Goal: Information Seeking & Learning: Learn about a topic

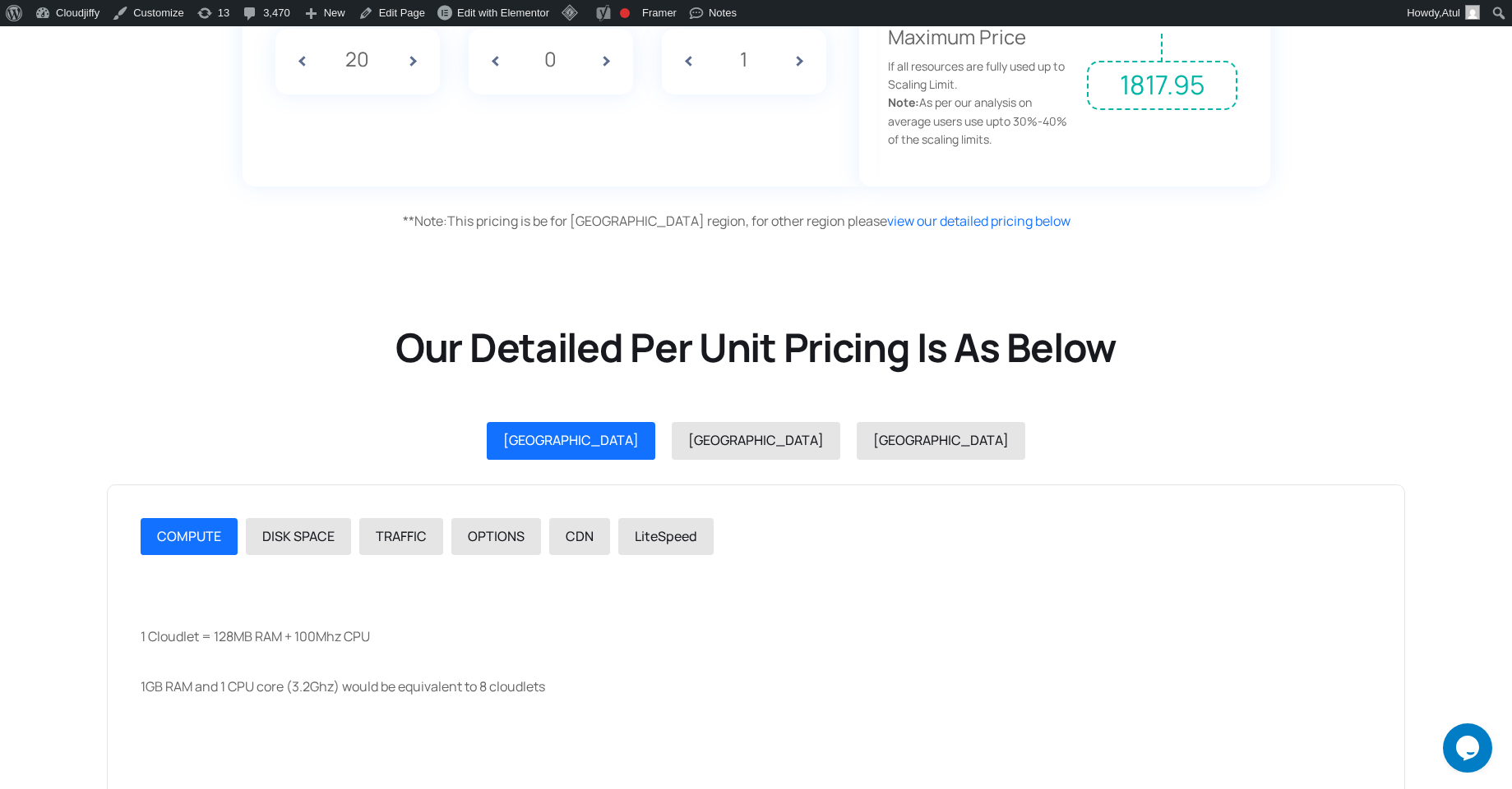
scroll to position [1629, 0]
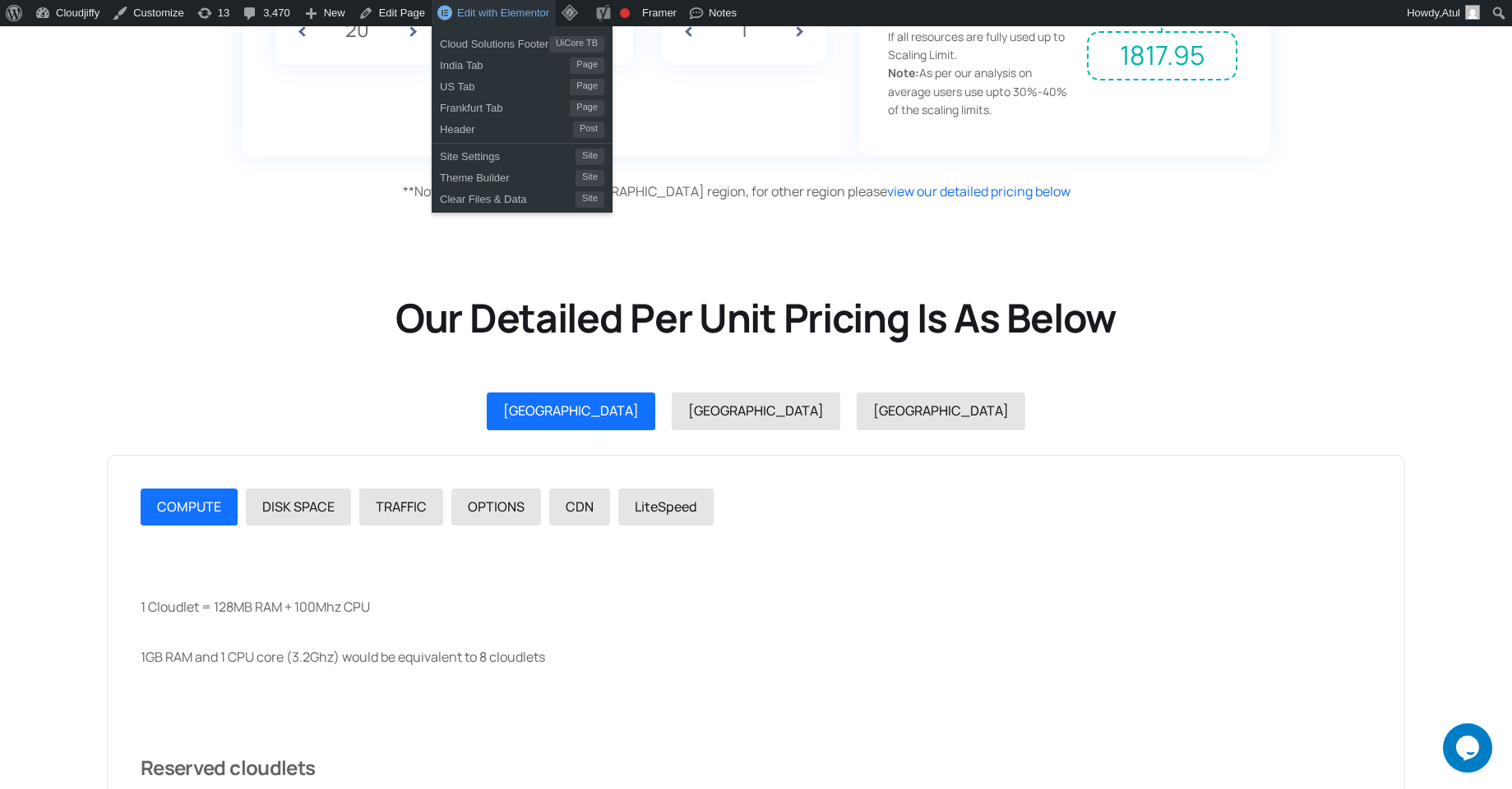
click at [480, 15] on span "Edit with Elementor" at bounding box center [503, 12] width 92 height 12
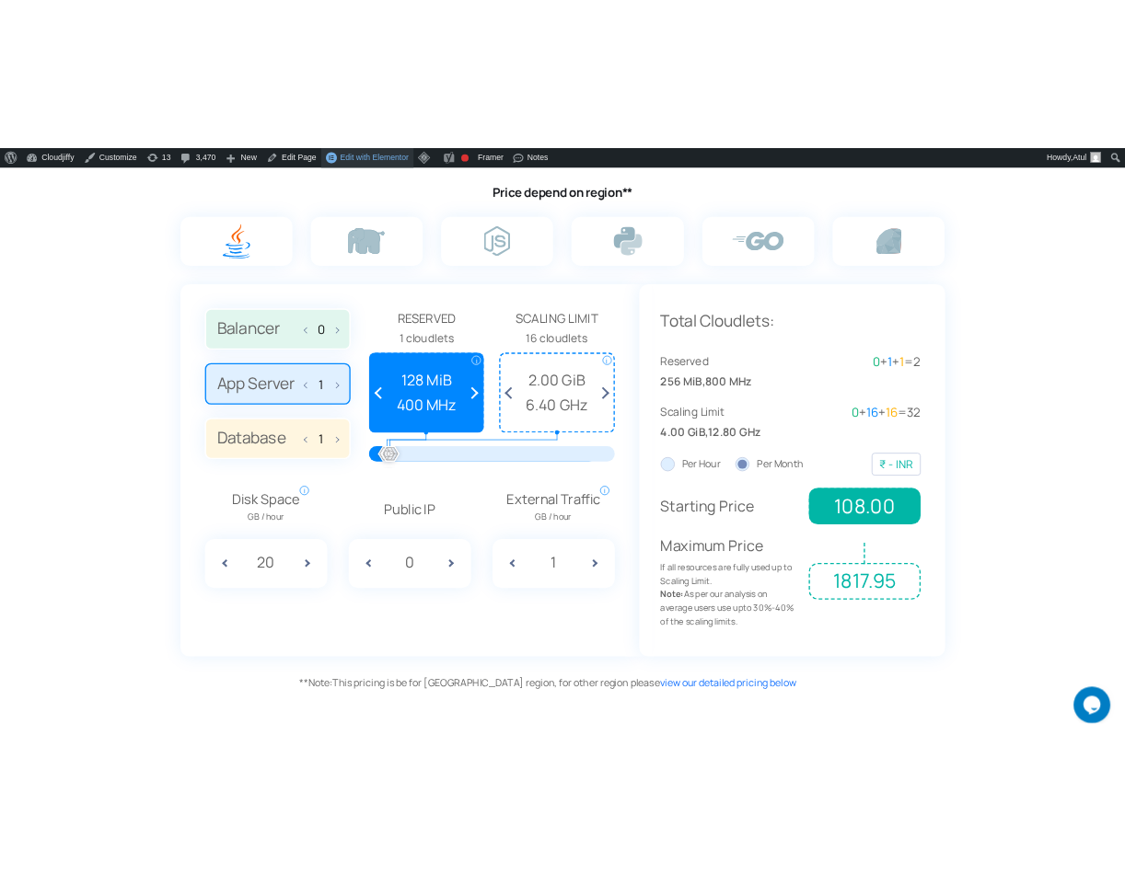
scroll to position [1238, 0]
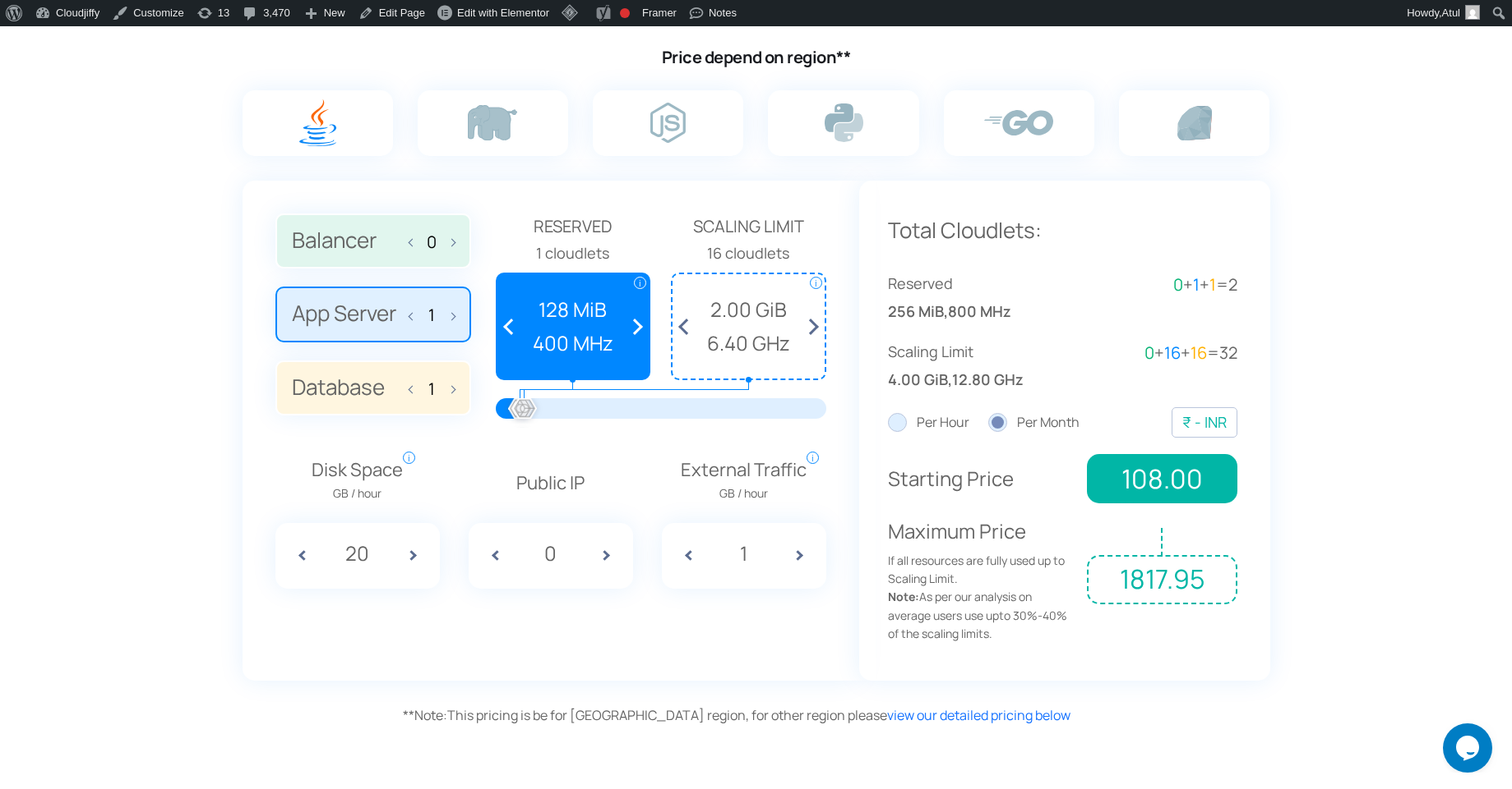
click at [691, 337] on span at bounding box center [688, 326] width 30 height 104
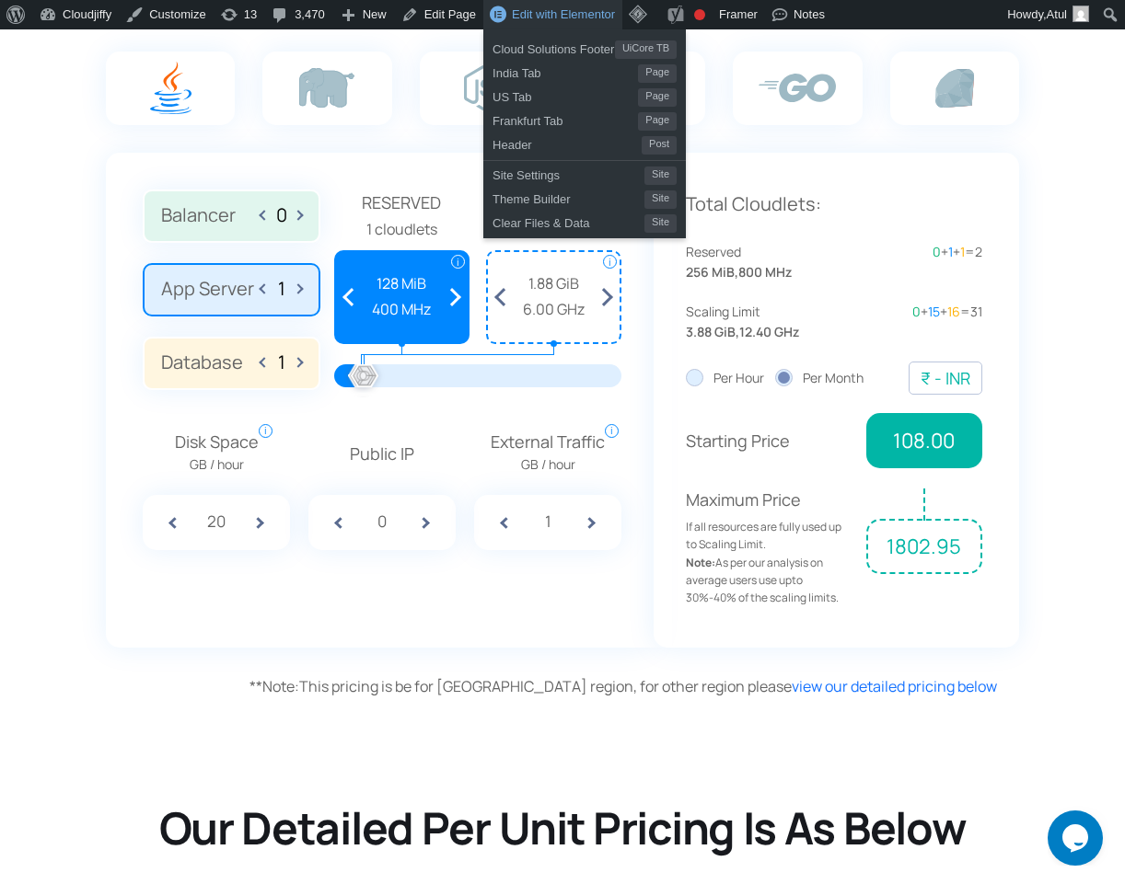
click at [525, 14] on span "Edit with Elementor" at bounding box center [563, 14] width 103 height 14
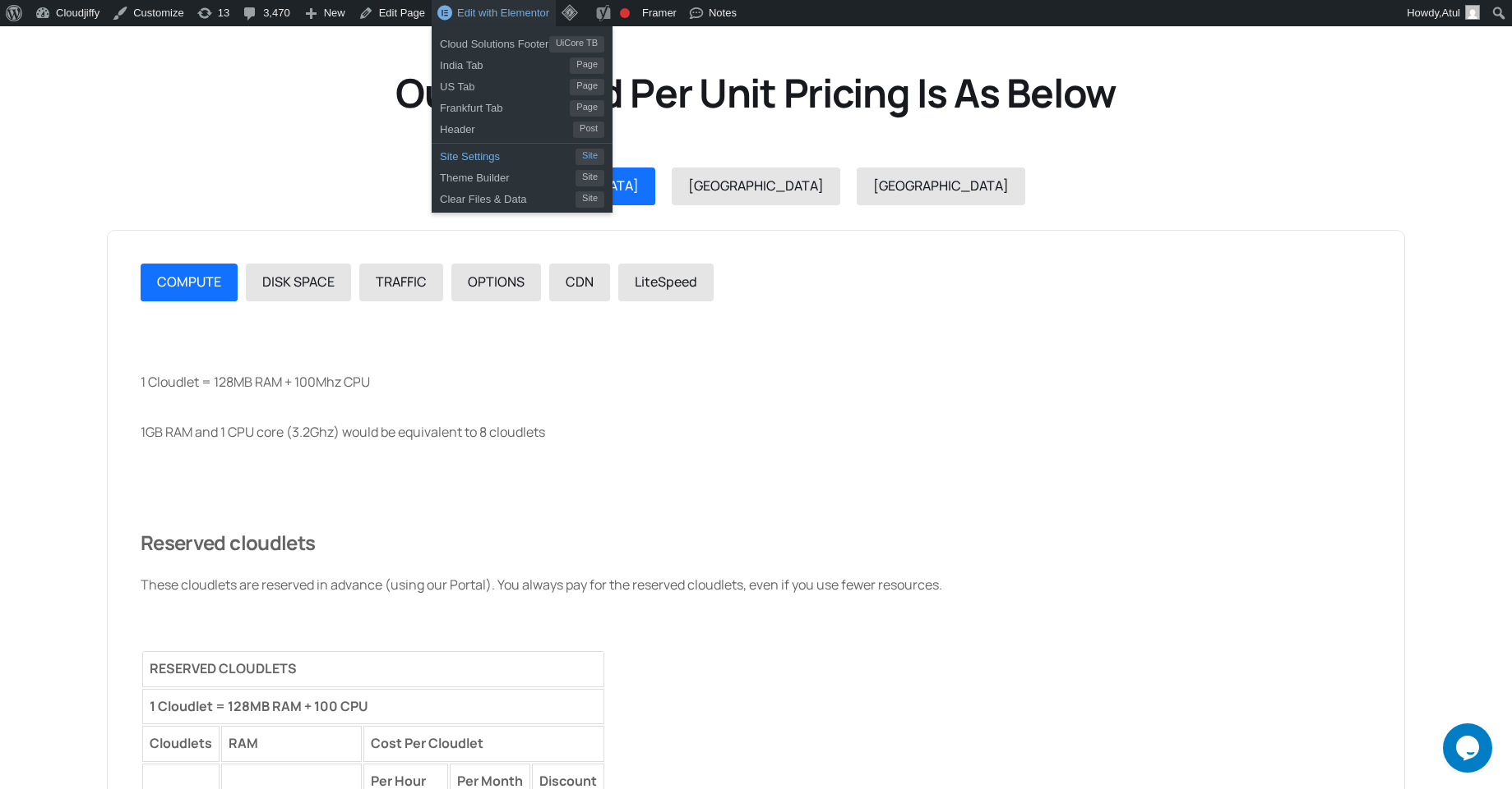
click at [497, 162] on span "Site Settings" at bounding box center [507, 154] width 136 height 21
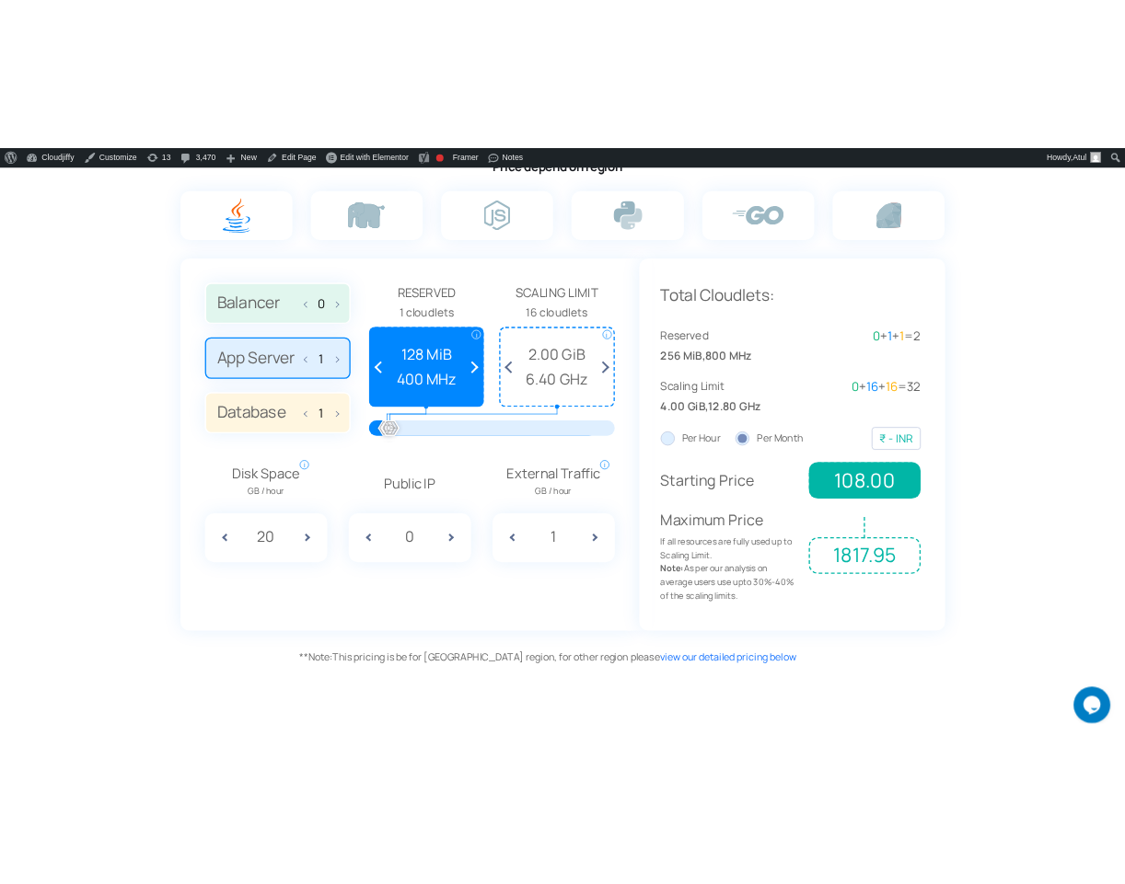
scroll to position [1325, 0]
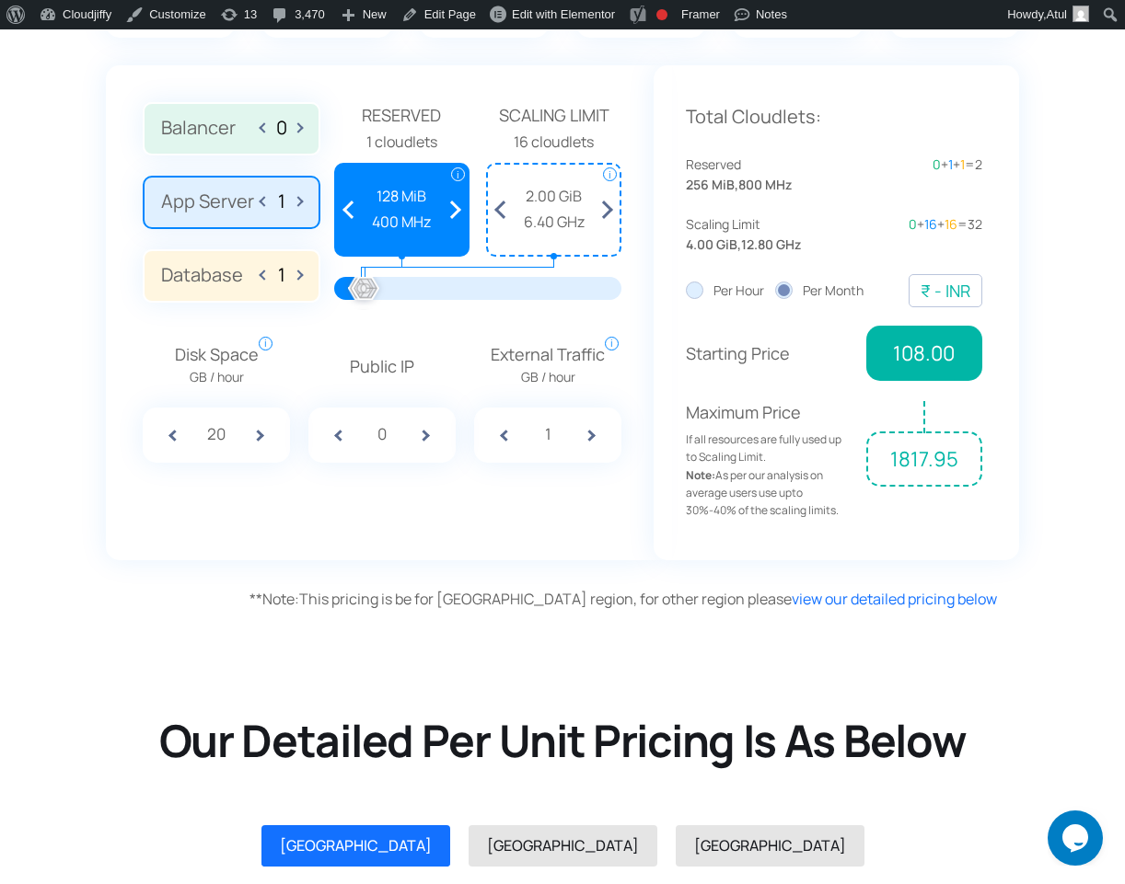
click at [453, 213] on span at bounding box center [454, 209] width 27 height 89
click at [349, 213] on span at bounding box center [349, 209] width 27 height 89
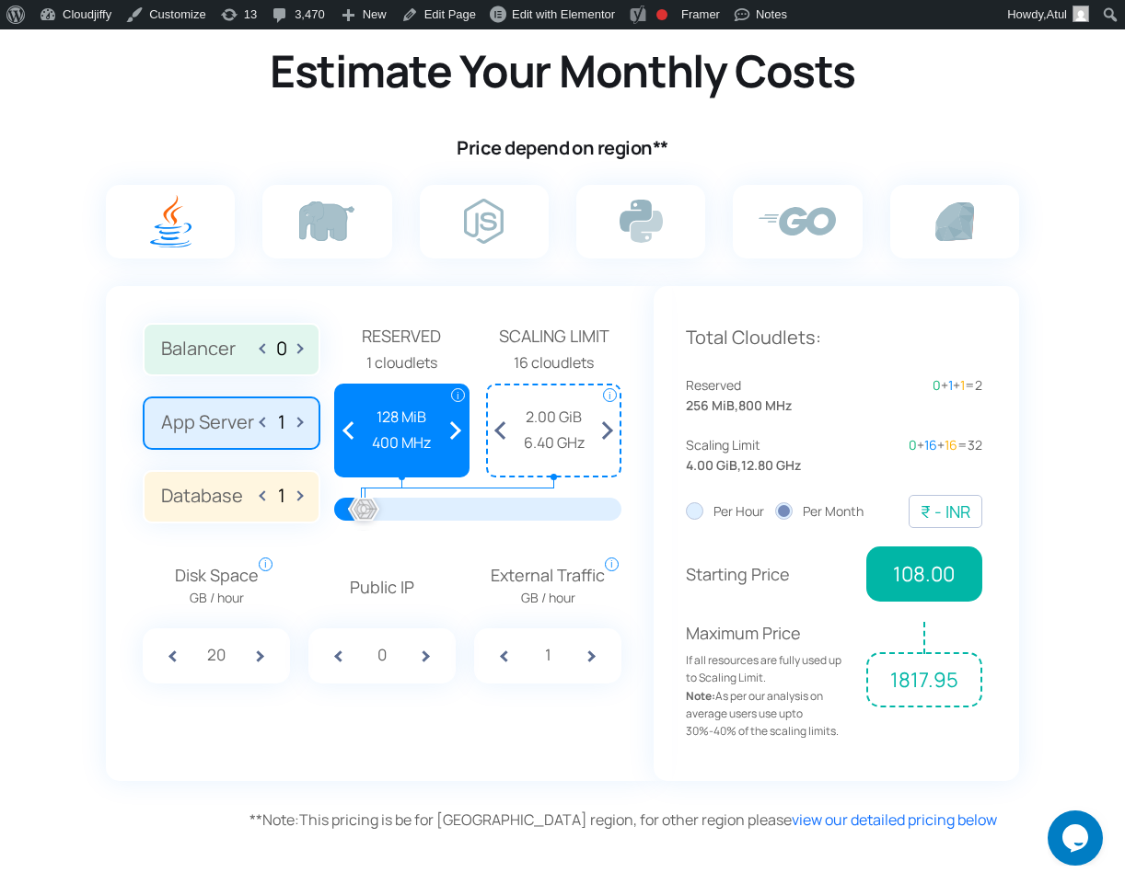
scroll to position [994, 0]
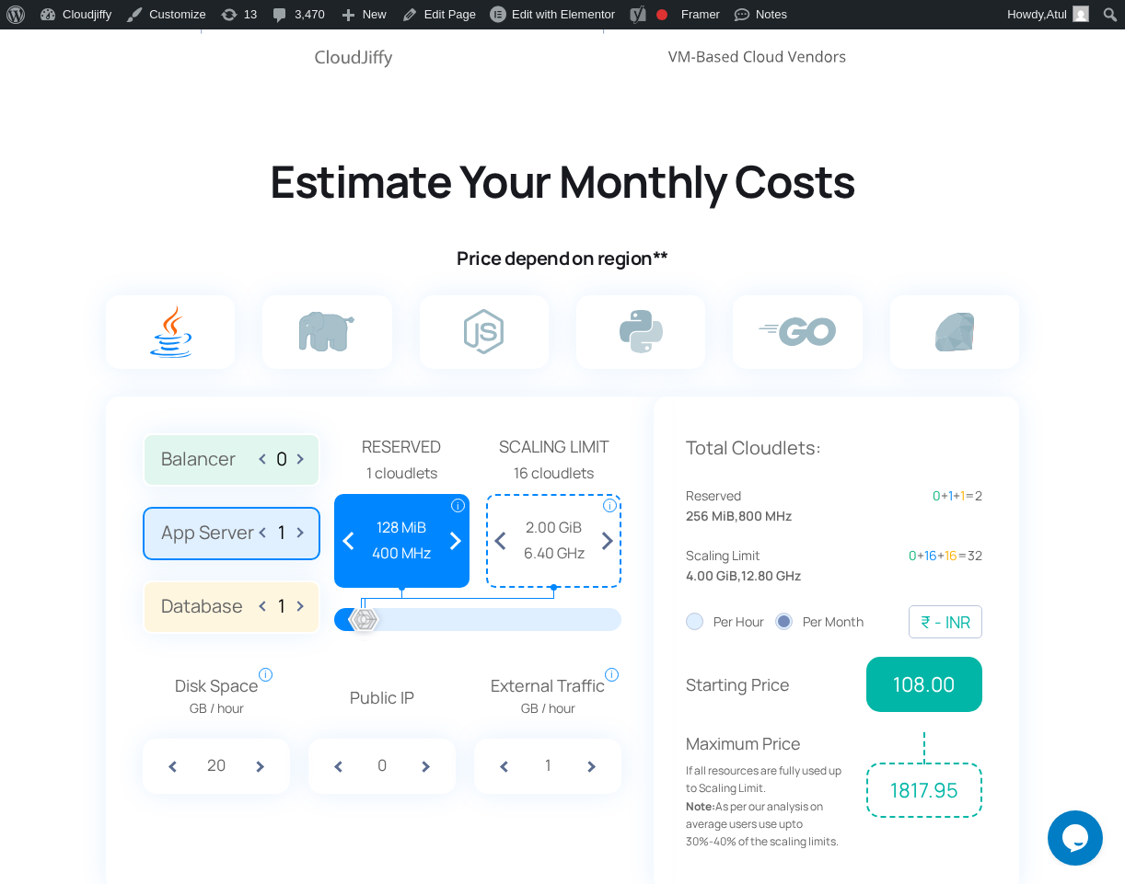
click at [376, 542] on div "128 MiB 400 MHz" at bounding box center [401, 540] width 113 height 49
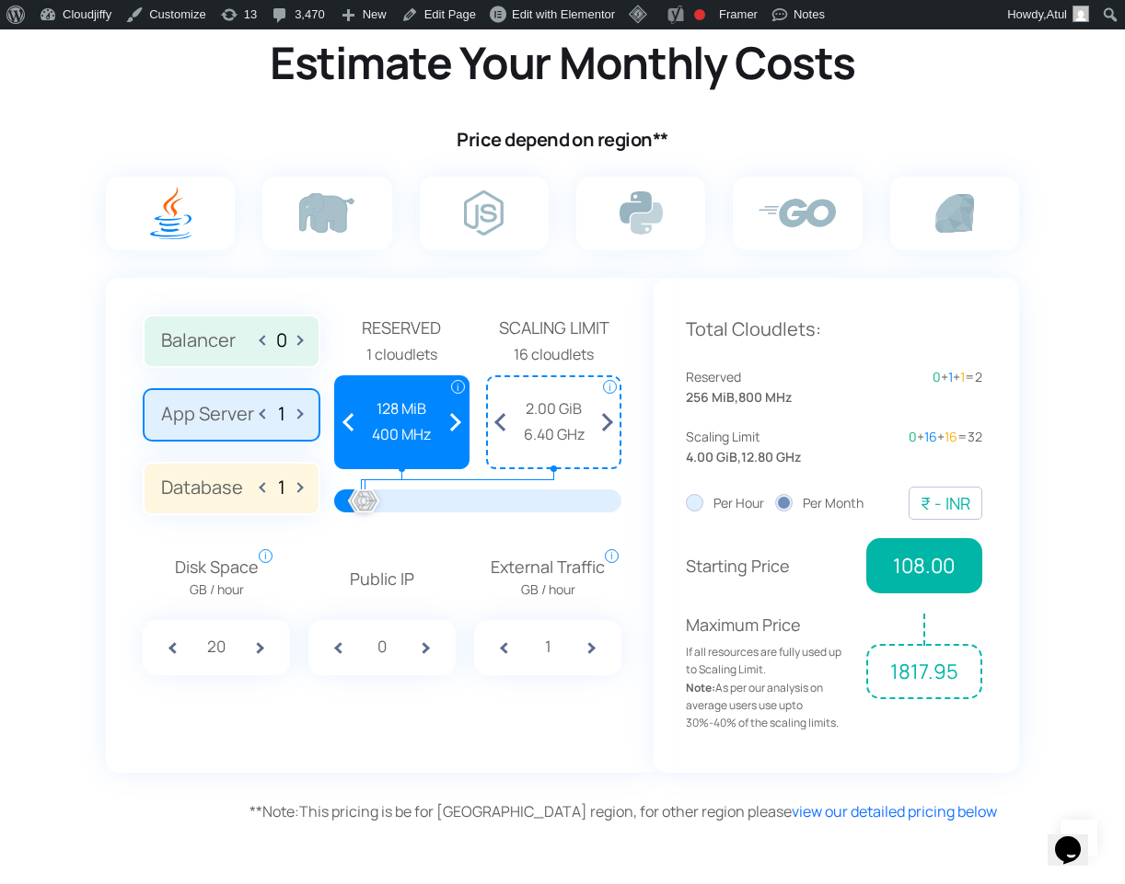
click at [251, 422] on label "App Server 1" at bounding box center [232, 414] width 178 height 53
click at [0, 0] on input "App Server 1" at bounding box center [0, 0] width 0 height 0
click at [233, 336] on label "Balancer 0" at bounding box center [232, 341] width 178 height 53
click at [0, 0] on input "Balancer 0" at bounding box center [0, 0] width 0 height 0
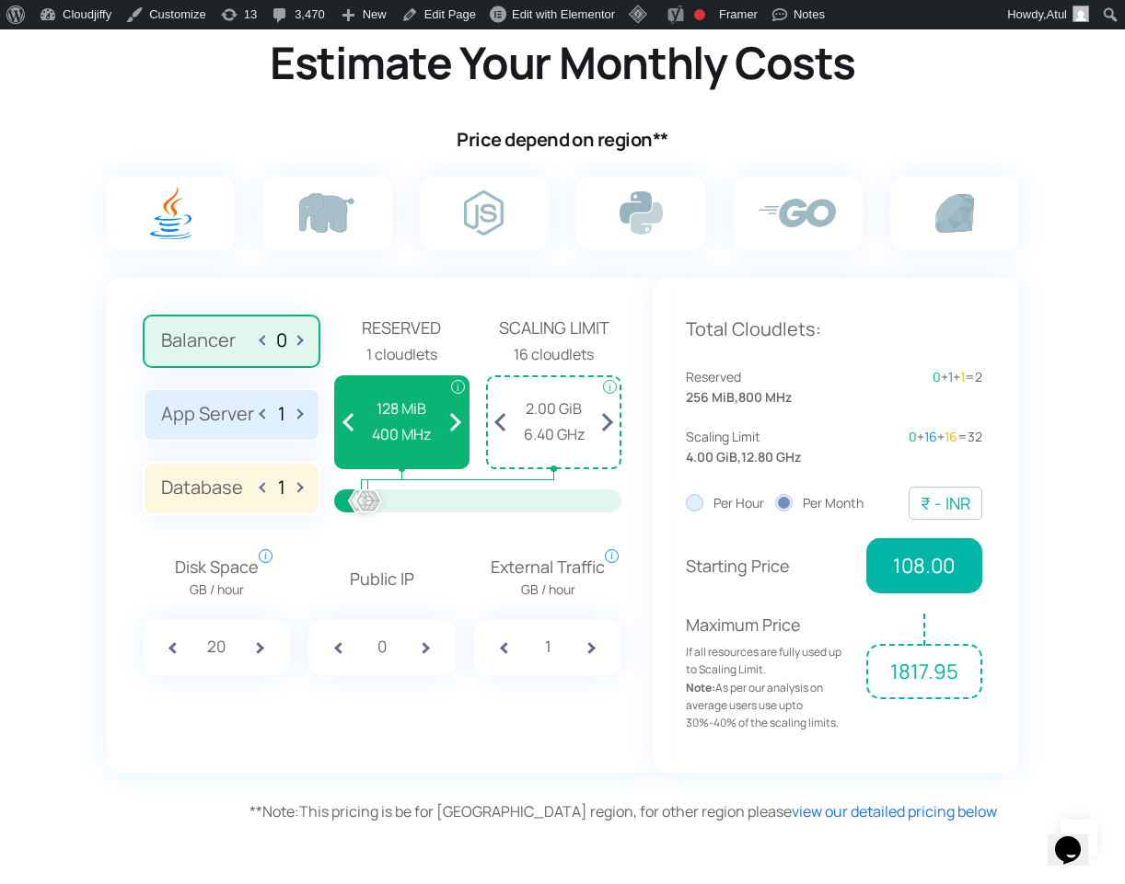
click at [233, 397] on label "App Server 1" at bounding box center [232, 414] width 178 height 53
click at [0, 0] on input "App Server 1" at bounding box center [0, 0] width 0 height 0
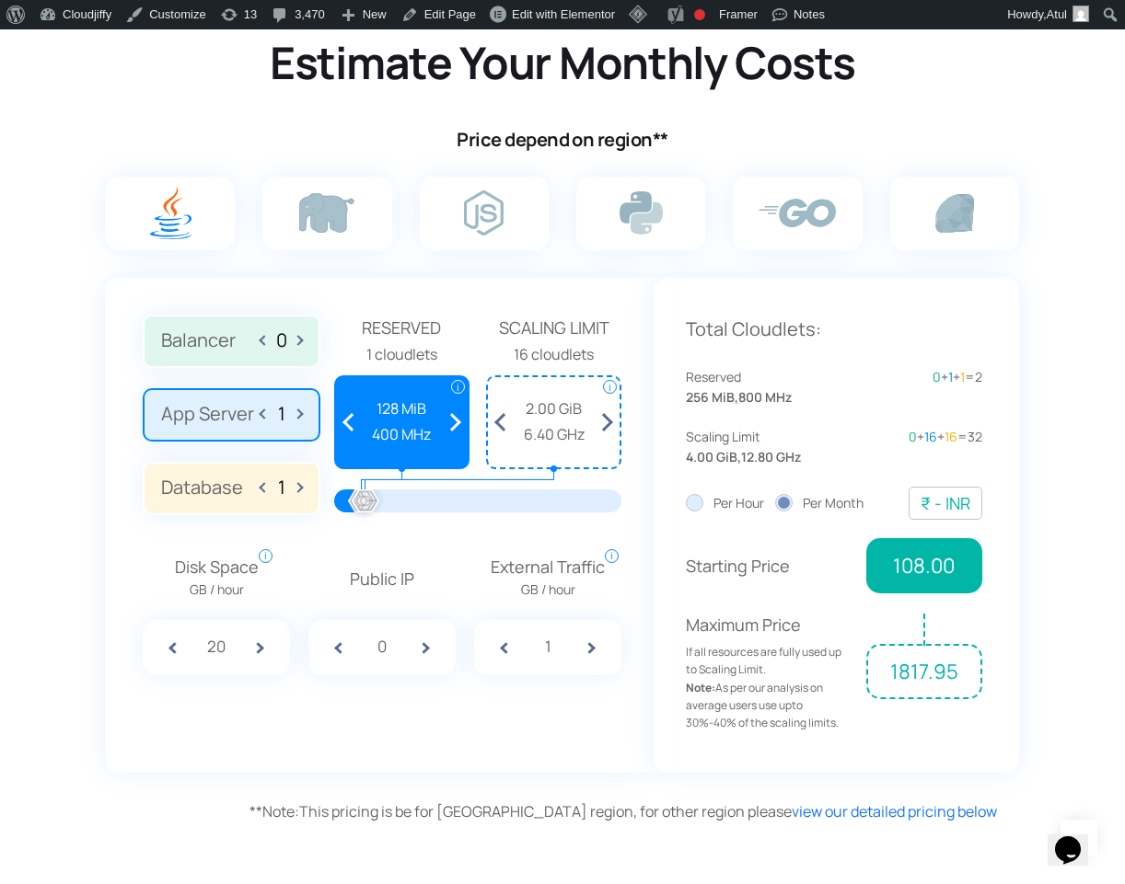
click at [218, 494] on label "Database 1" at bounding box center [232, 488] width 178 height 53
click at [0, 0] on input "Database 1" at bounding box center [0, 0] width 0 height 0
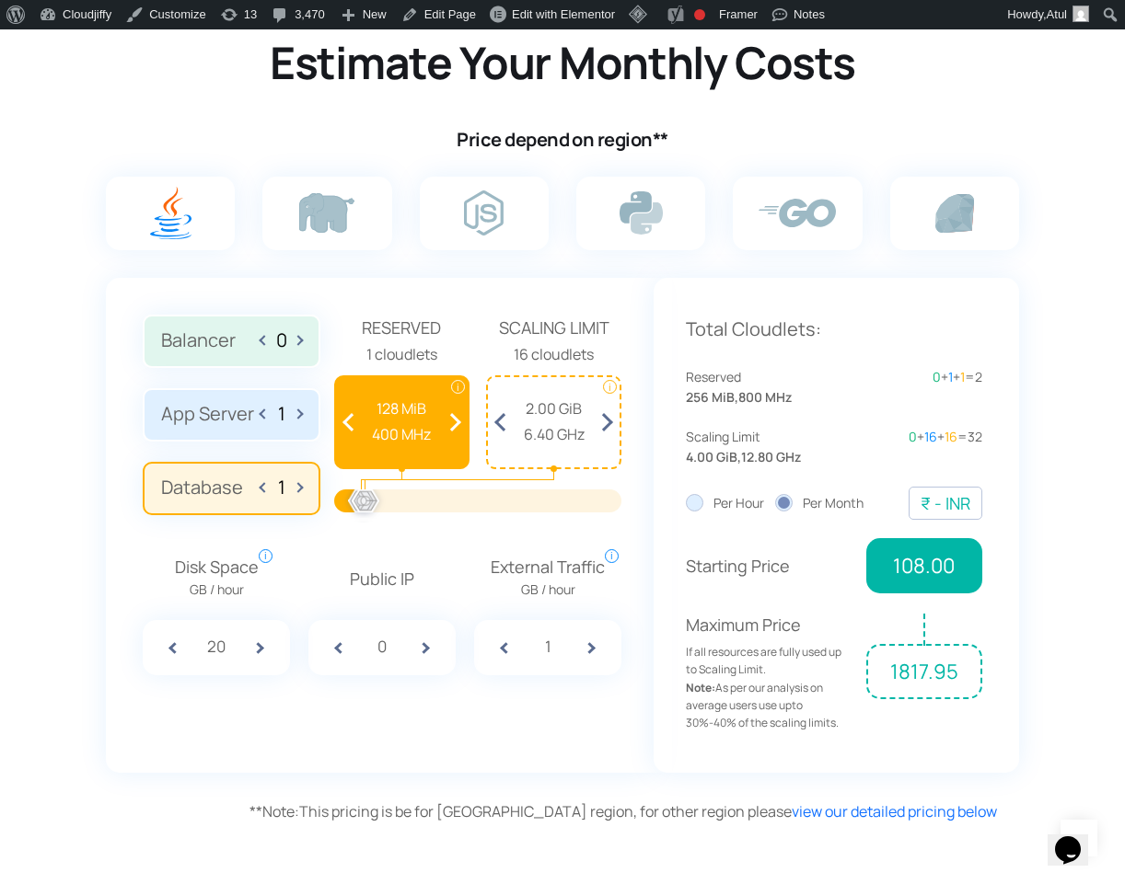
click at [269, 431] on label "App Server 1" at bounding box center [232, 414] width 178 height 53
click at [0, 0] on input "App Server 1" at bounding box center [0, 0] width 0 height 0
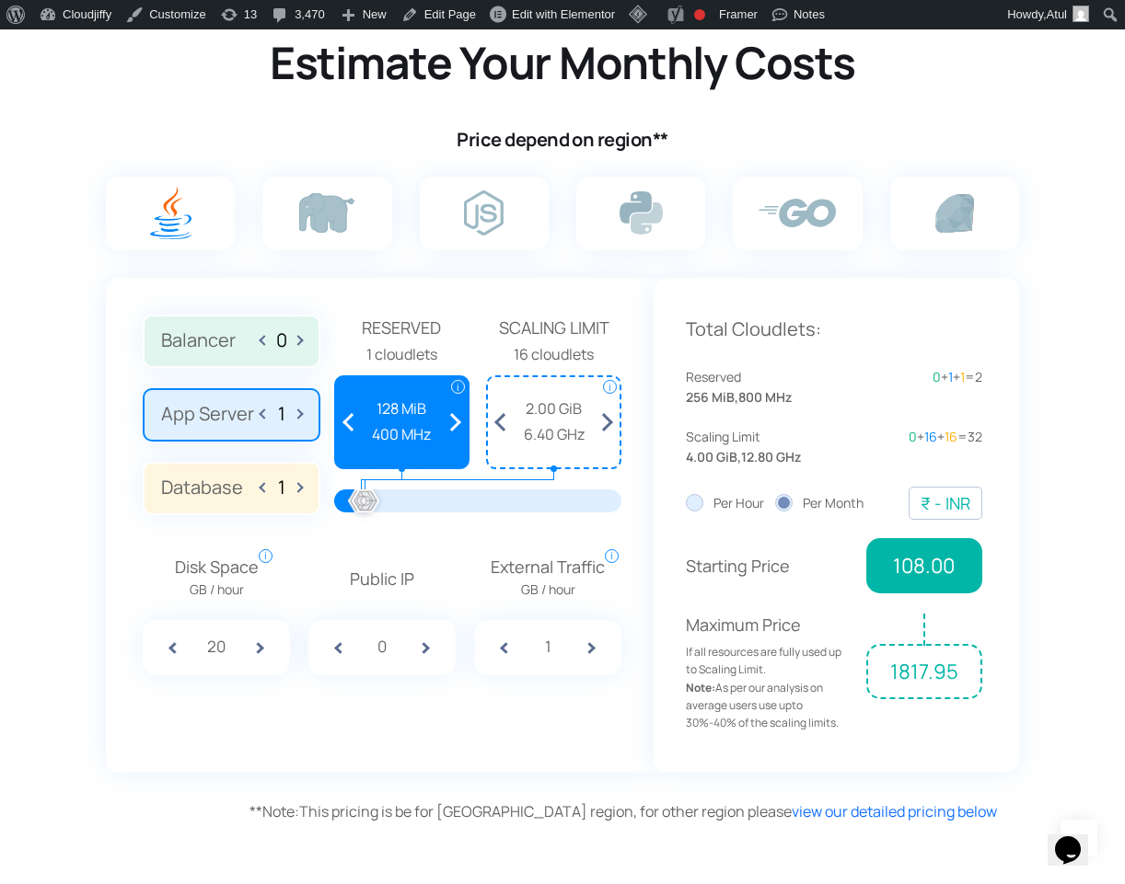
click at [282, 341] on input "0" at bounding box center [281, 339] width 29 height 21
click at [200, 340] on label "Balancer 0" at bounding box center [232, 341] width 178 height 53
click at [0, 0] on input "Balancer 0" at bounding box center [0, 0] width 0 height 0
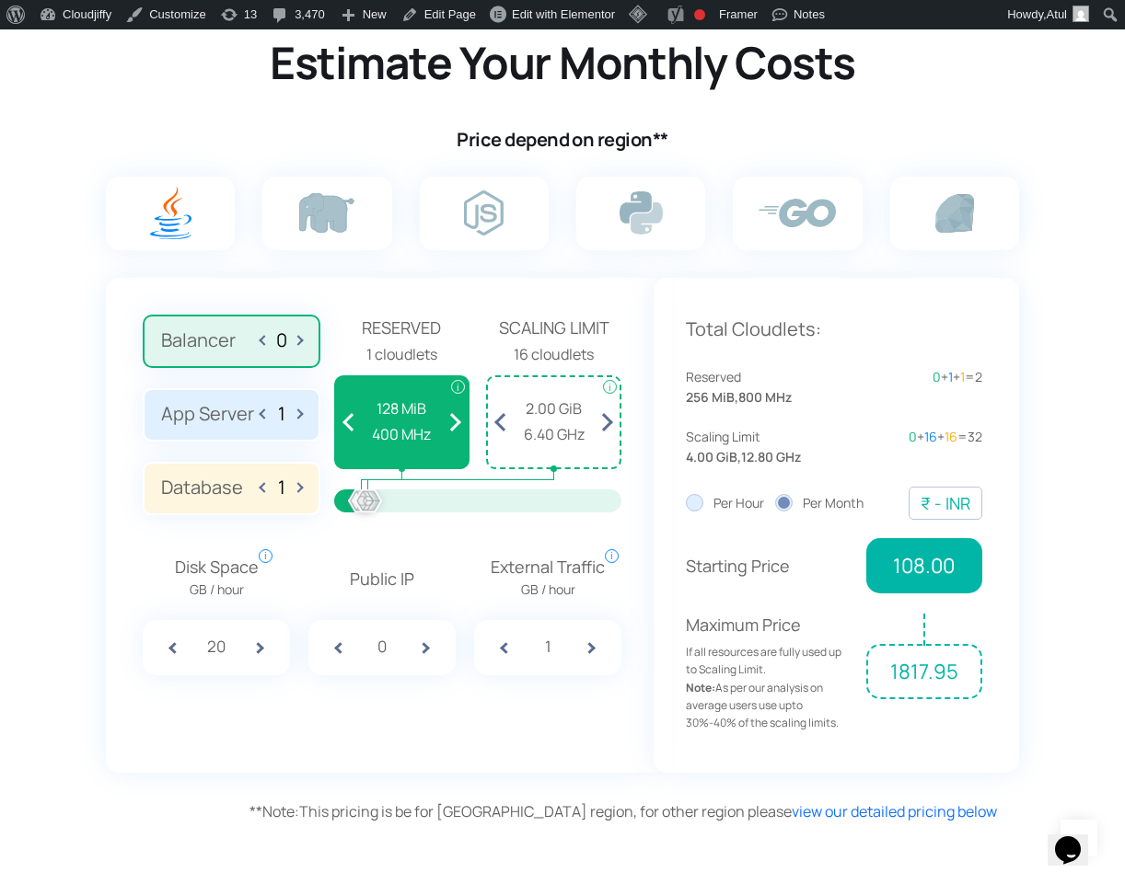
click at [191, 406] on label "App Server 1" at bounding box center [232, 414] width 178 height 53
click at [0, 0] on input "App Server 1" at bounding box center [0, 0] width 0 height 0
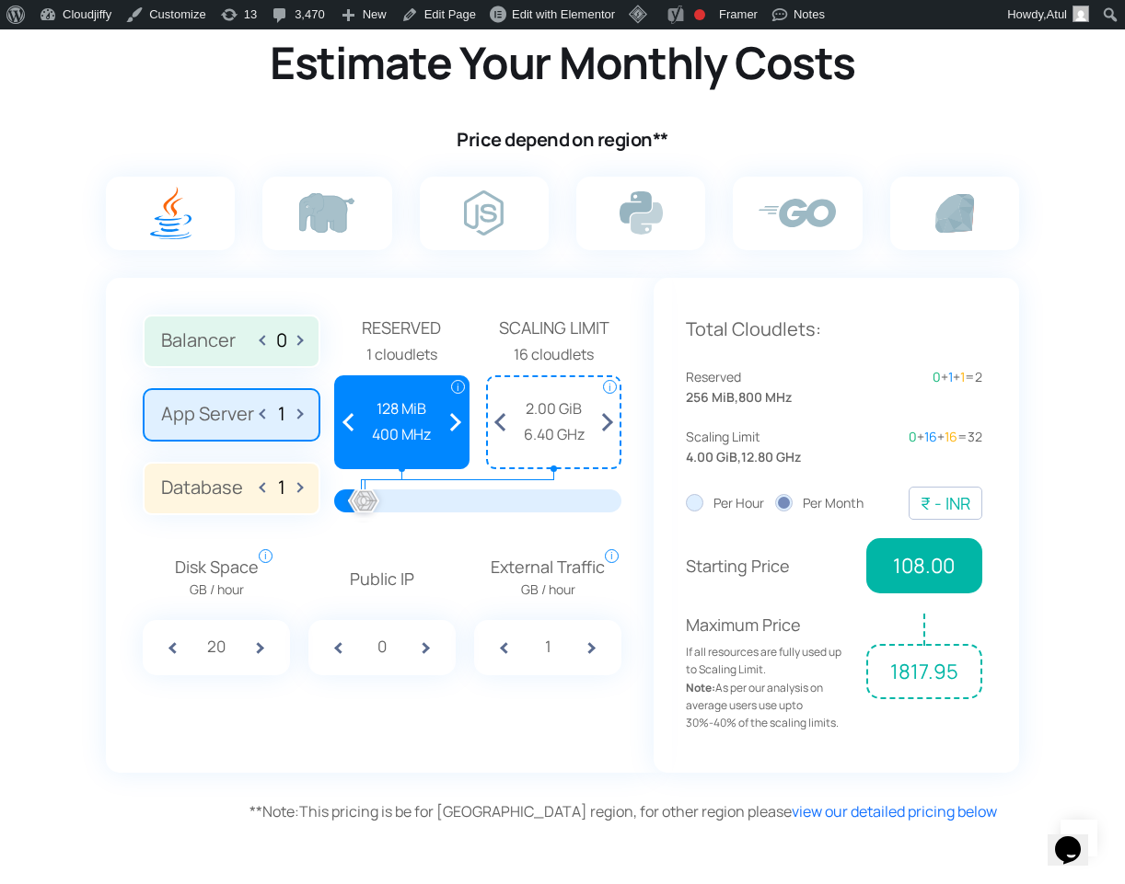
click at [173, 494] on label "Database 1" at bounding box center [232, 488] width 178 height 53
click at [0, 0] on input "Database 1" at bounding box center [0, 0] width 0 height 0
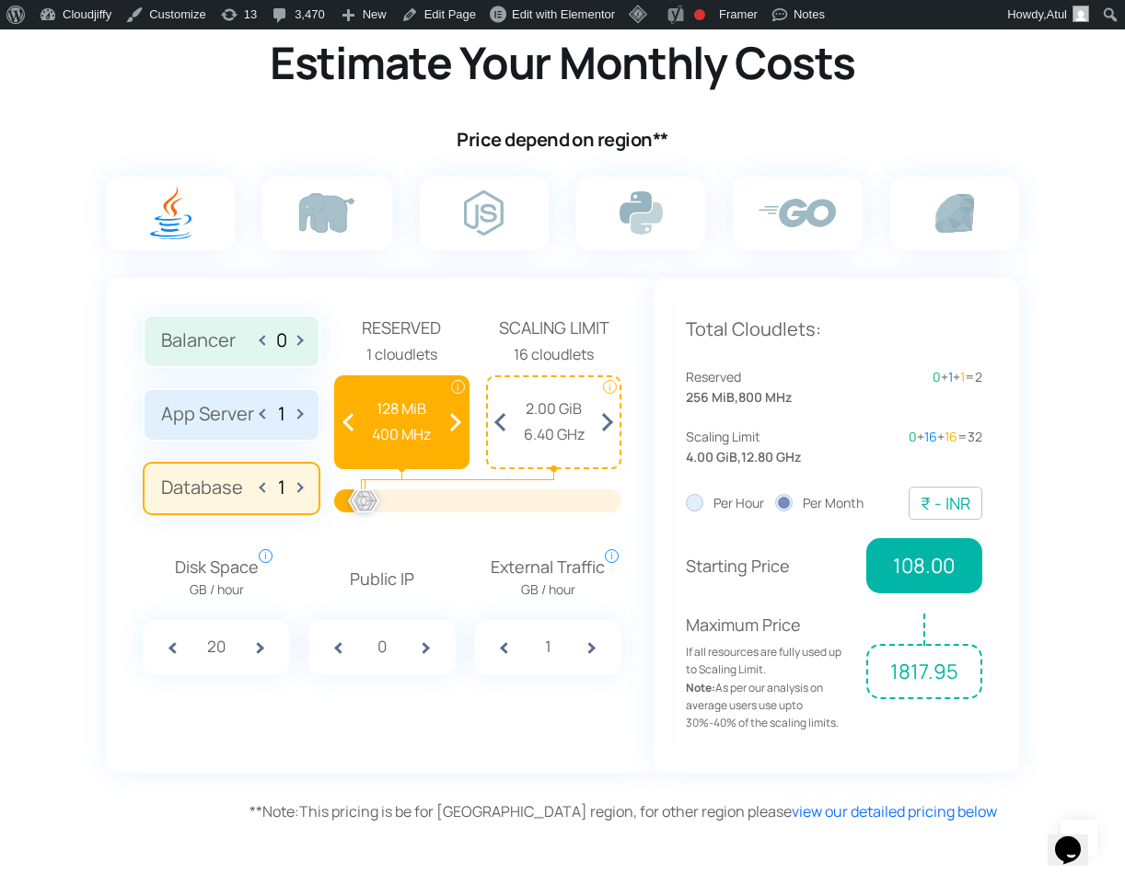
click at [197, 425] on label "App Server 1" at bounding box center [232, 414] width 178 height 53
click at [0, 0] on input "App Server 1" at bounding box center [0, 0] width 0 height 0
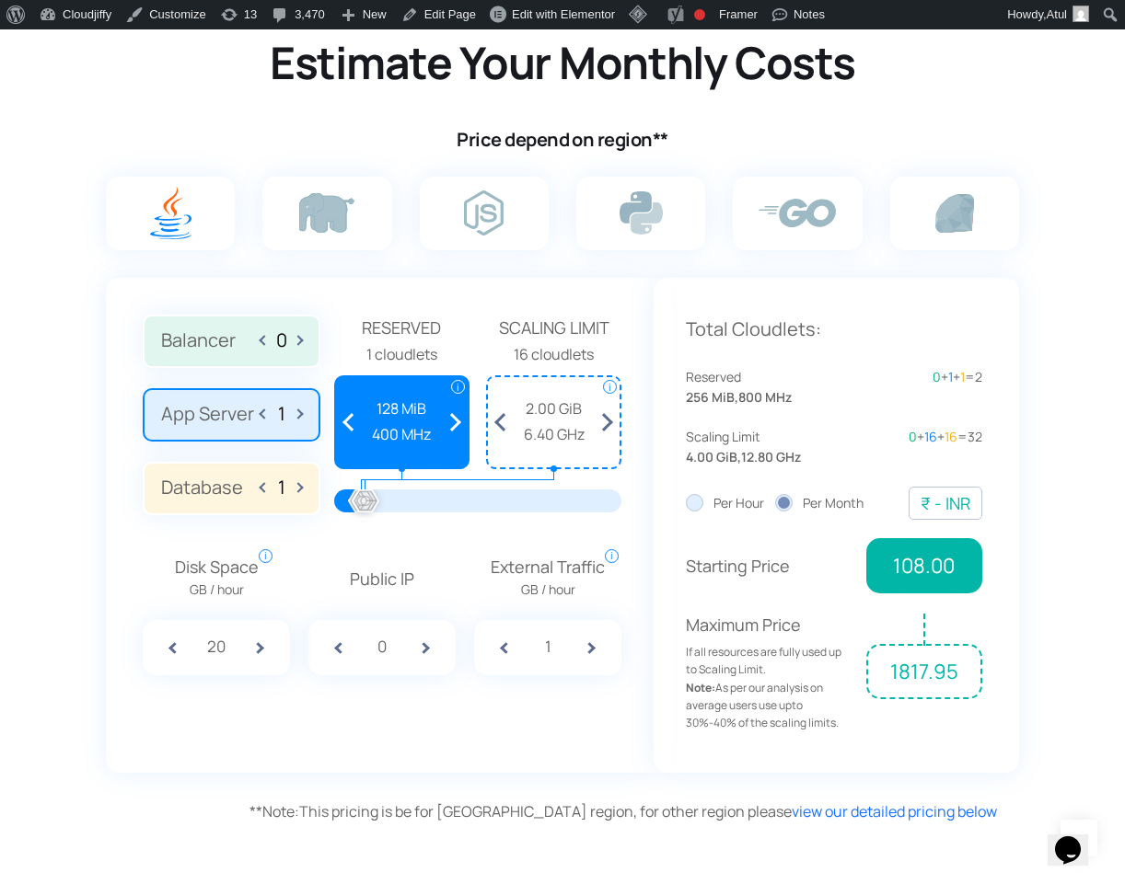
click at [296, 414] on span at bounding box center [297, 413] width 10 height 29
click at [265, 419] on span at bounding box center [265, 413] width 10 height 29
type input "1"
click at [457, 411] on span at bounding box center [454, 421] width 27 height 89
click at [345, 415] on span at bounding box center [349, 421] width 27 height 89
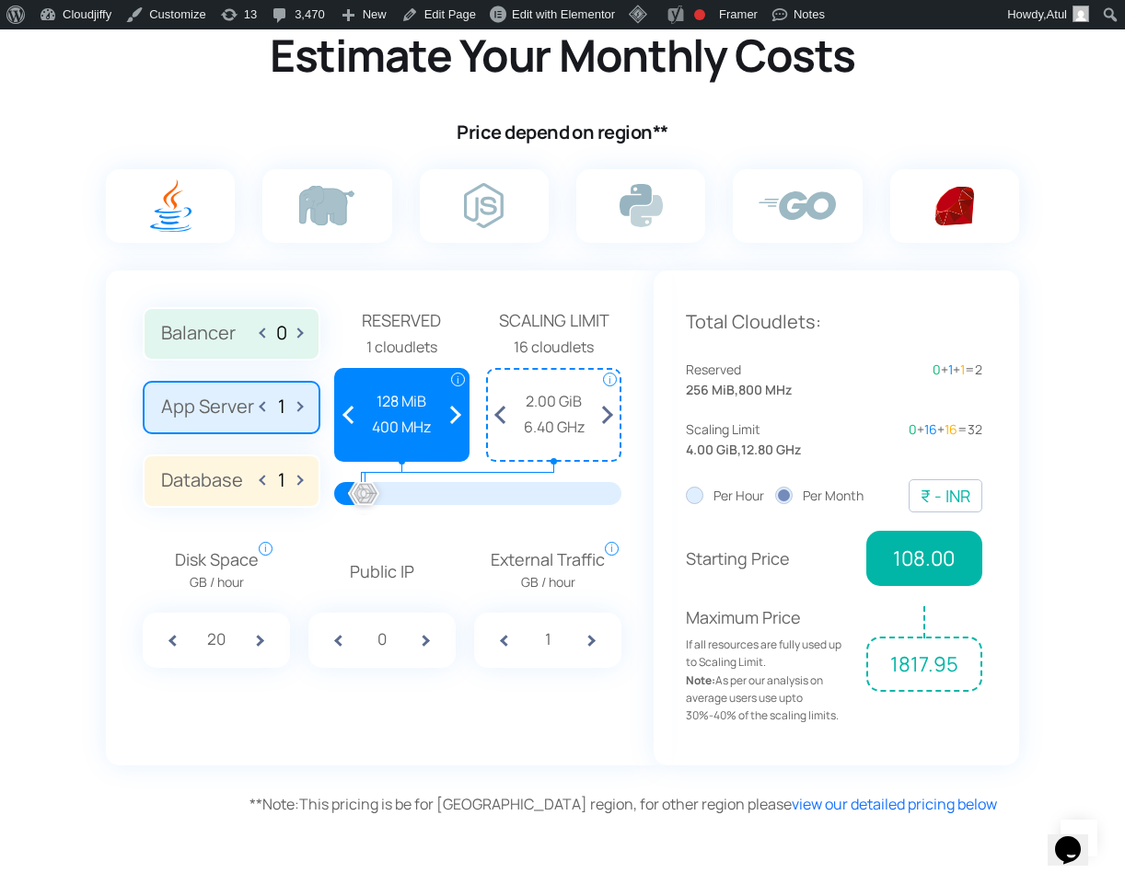
scroll to position [1113, 0]
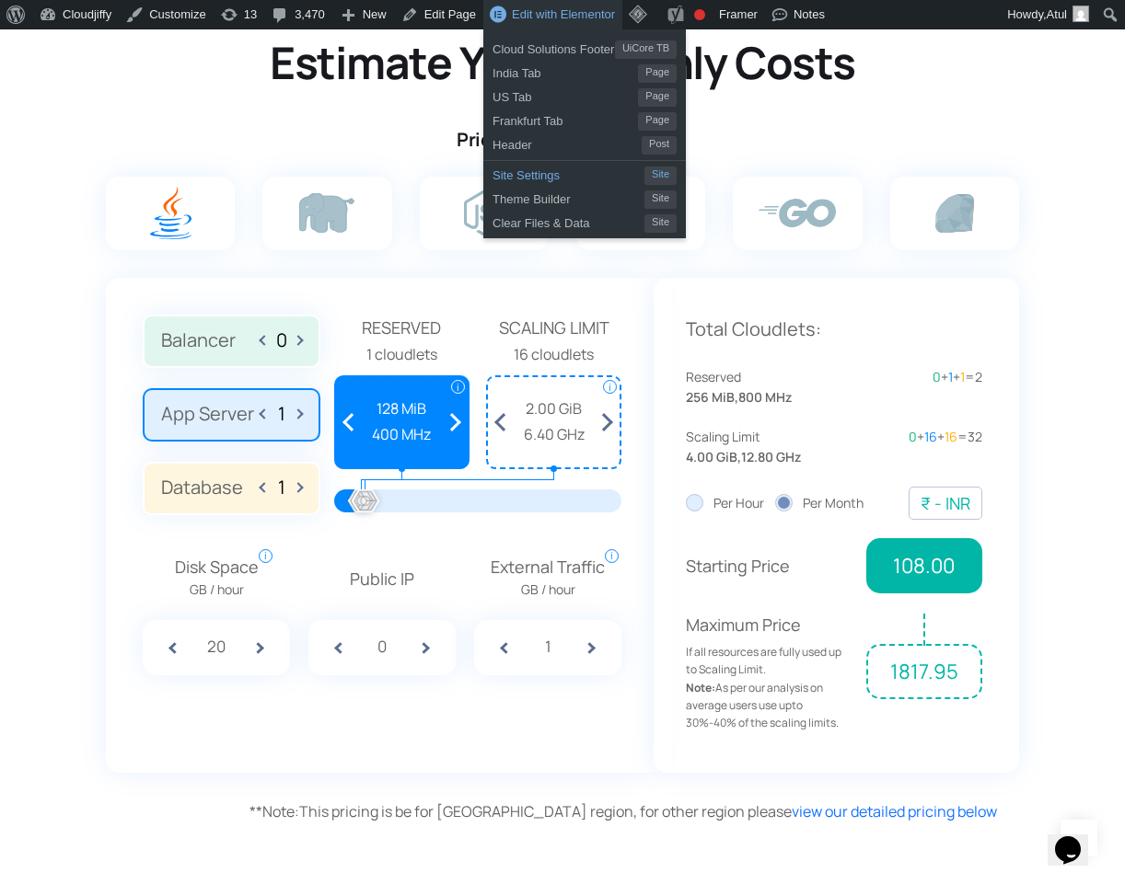
click at [576, 182] on span "Site Settings" at bounding box center [568, 173] width 152 height 24
